Goal: Task Accomplishment & Management: Manage account settings

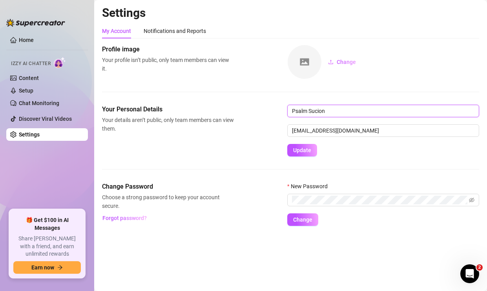
drag, startPoint x: 335, startPoint y: 114, endPoint x: 271, endPoint y: 111, distance: 64.0
click at [271, 111] on div "Your Personal Details Your details aren’t public, only team members can view th…" at bounding box center [290, 131] width 377 height 52
type input "[PERSON_NAME]"
click at [308, 143] on form "[PERSON_NAME] [PERSON_NAME][EMAIL_ADDRESS][DOMAIN_NAME] Update" at bounding box center [383, 131] width 192 height 52
click at [308, 150] on span "Update" at bounding box center [302, 150] width 18 height 6
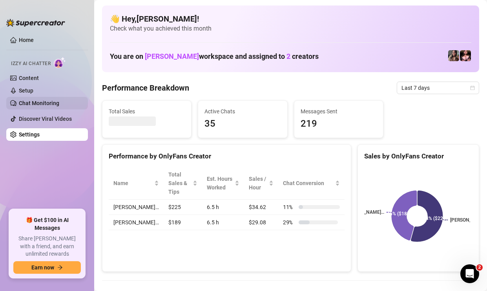
click at [59, 101] on link "Chat Monitoring" at bounding box center [39, 103] width 40 height 6
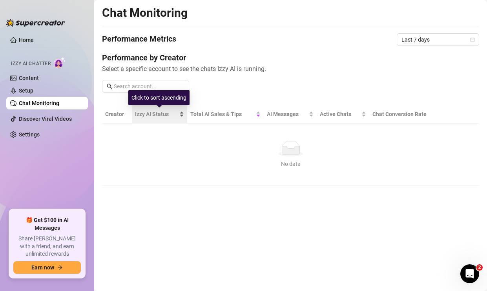
click at [169, 114] on span "Izzy AI Status" at bounding box center [156, 114] width 43 height 9
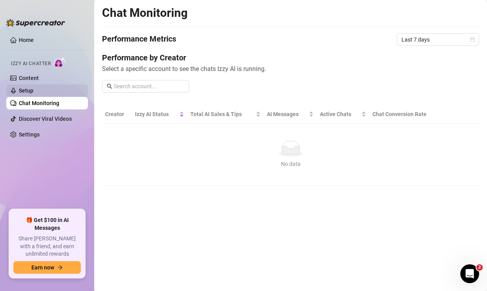
click at [33, 89] on link "Setup" at bounding box center [26, 90] width 15 height 6
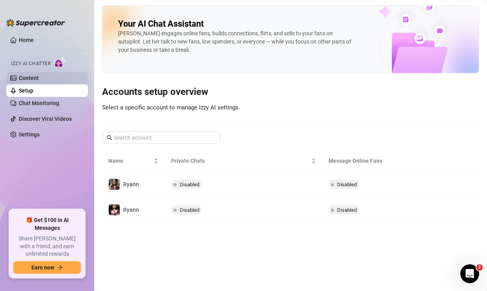
click at [39, 78] on link "Content" at bounding box center [29, 78] width 20 height 6
